Goal: Task Accomplishment & Management: Manage account settings

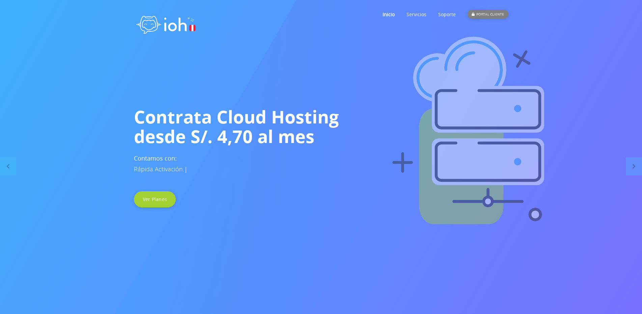
click at [501, 12] on div "PORTAL CLIENTE" at bounding box center [488, 14] width 41 height 9
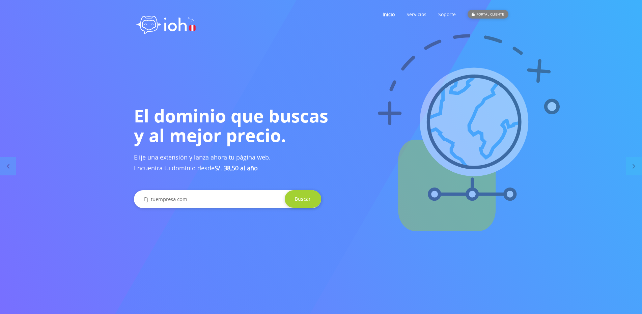
click at [489, 13] on div "PORTAL CLIENTE" at bounding box center [488, 14] width 41 height 9
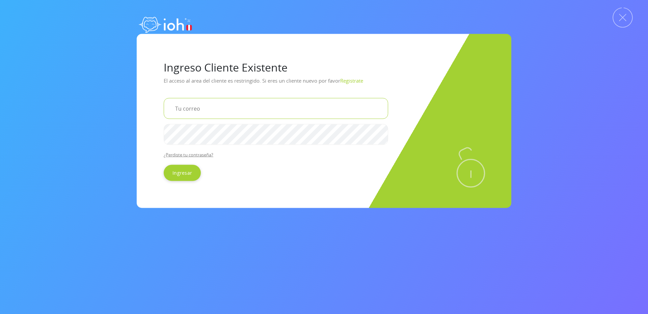
click at [209, 107] on input "email" at bounding box center [276, 108] width 225 height 21
type input "gabinetescab"
click at [222, 99] on input "email" at bounding box center [276, 108] width 225 height 21
type input "g"
type input "[EMAIL_ADDRESS][DOMAIN_NAME]"
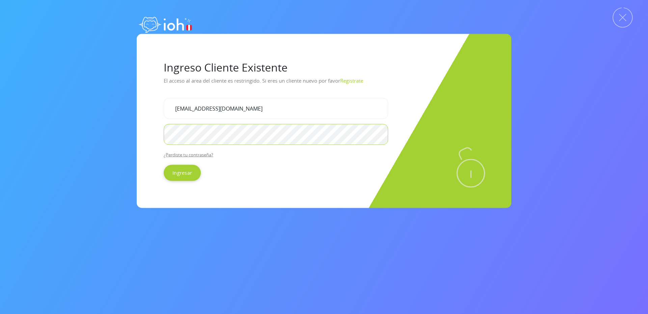
click at [164, 165] on input "Ingresar" at bounding box center [182, 173] width 37 height 16
